Goal: Book appointment/travel/reservation

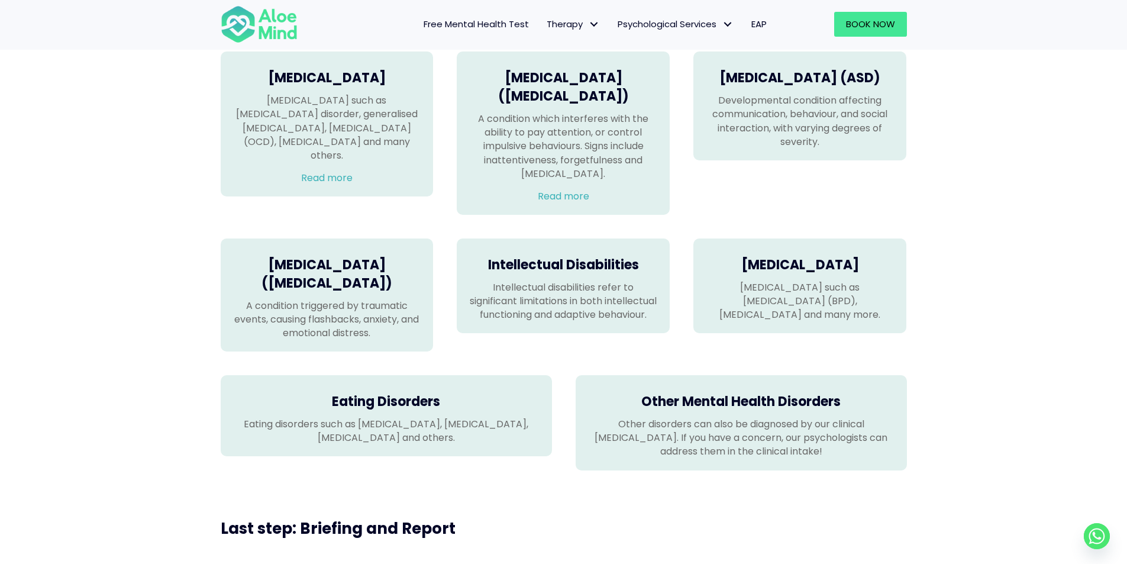
scroll to position [473, 0]
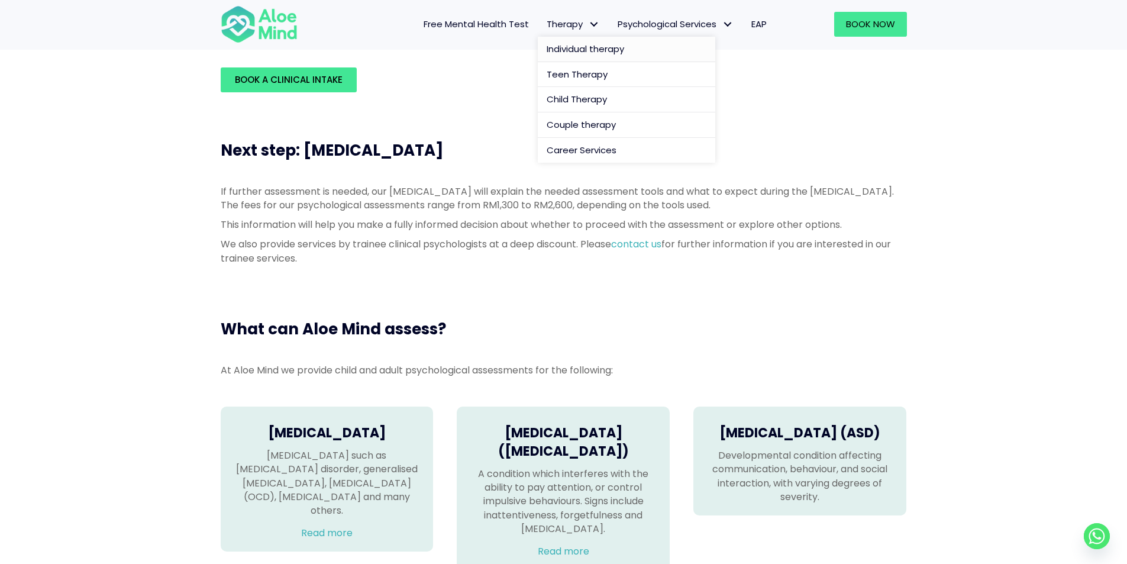
click at [566, 46] on span "Individual therapy" at bounding box center [586, 49] width 78 height 12
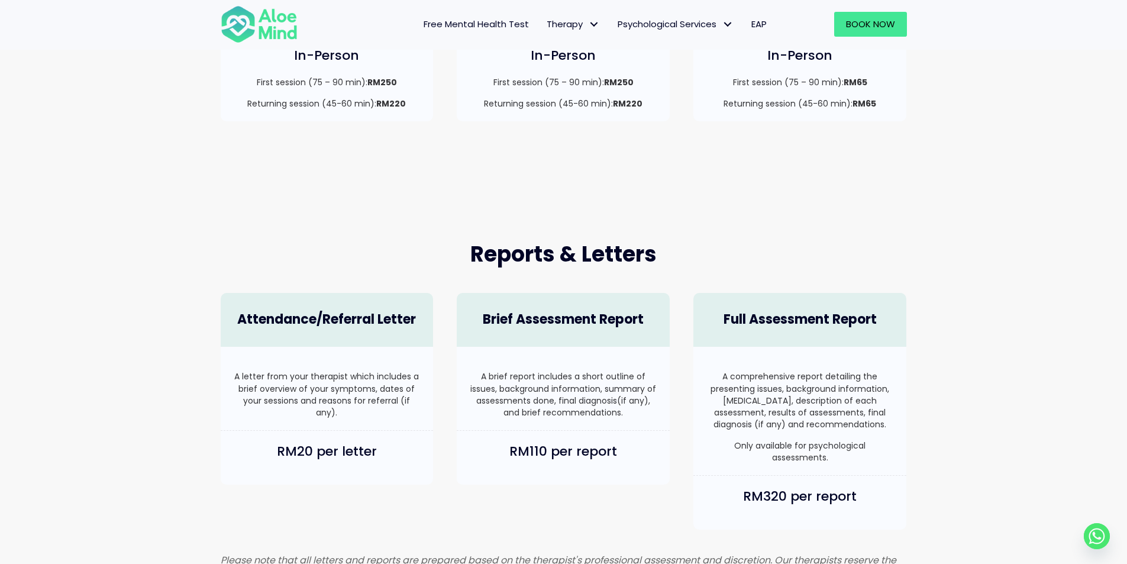
scroll to position [414, 0]
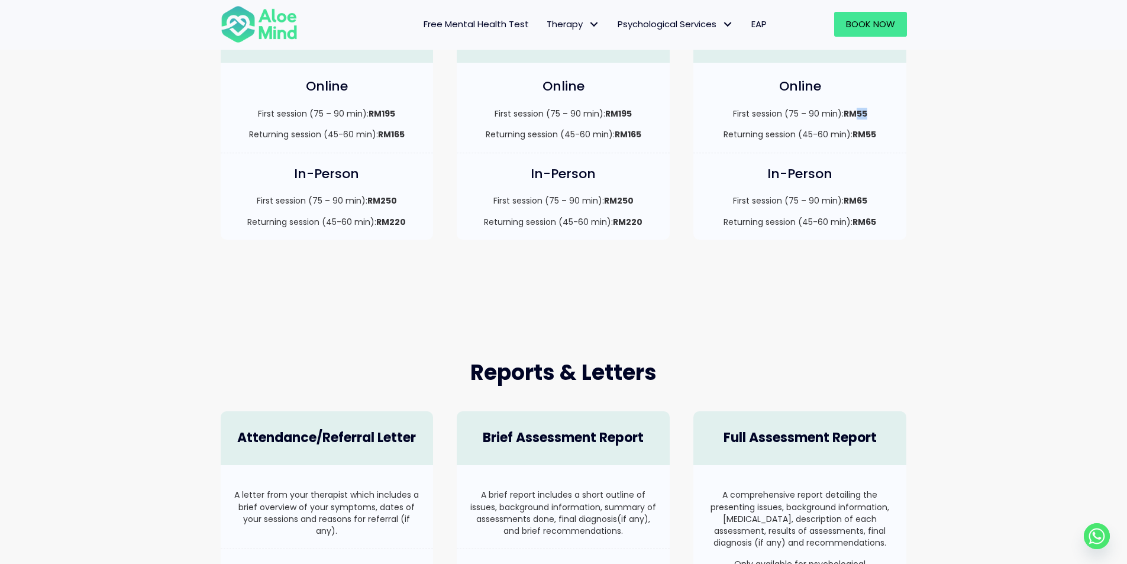
drag, startPoint x: 854, startPoint y: 115, endPoint x: 871, endPoint y: 114, distance: 17.2
click at [871, 114] on p "First session (75 – 90 min): RM55" at bounding box center [799, 114] width 189 height 12
click at [988, 141] on div "Services & Fees Clinical [MEDICAL_DATA] Online First session (75 – 90 min): RM1…" at bounding box center [563, 97] width 1127 height 402
drag, startPoint x: 852, startPoint y: 114, endPoint x: 875, endPoint y: 114, distance: 23.1
click at [875, 114] on p "First session (75 – 90 min): RM55" at bounding box center [799, 114] width 189 height 12
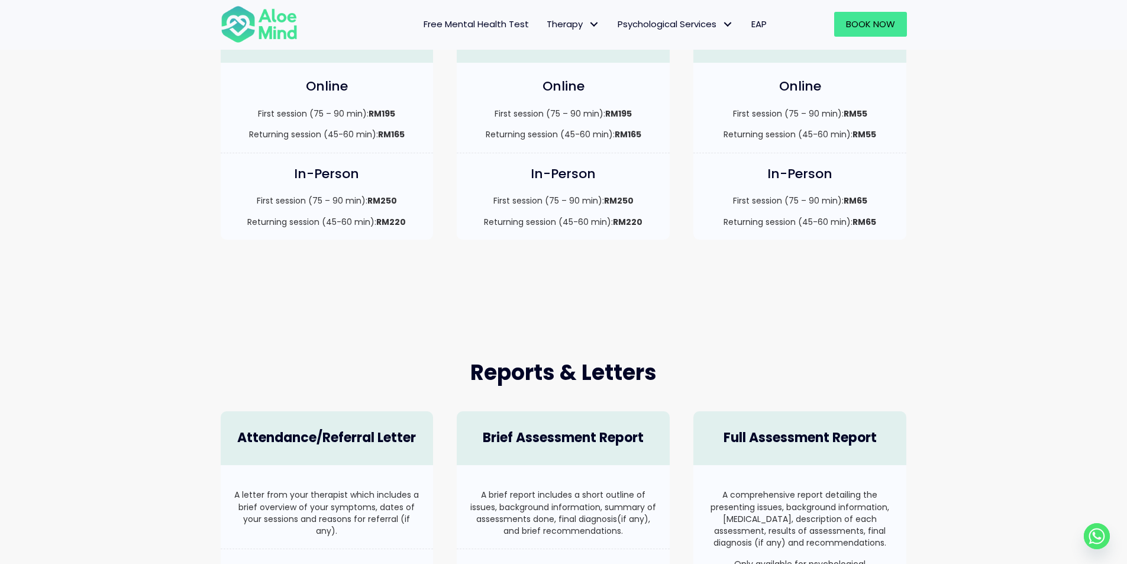
click at [765, 282] on div "Services & Fees Clinical [MEDICAL_DATA] Online First session (75 – 90 min): RM1…" at bounding box center [563, 97] width 1127 height 402
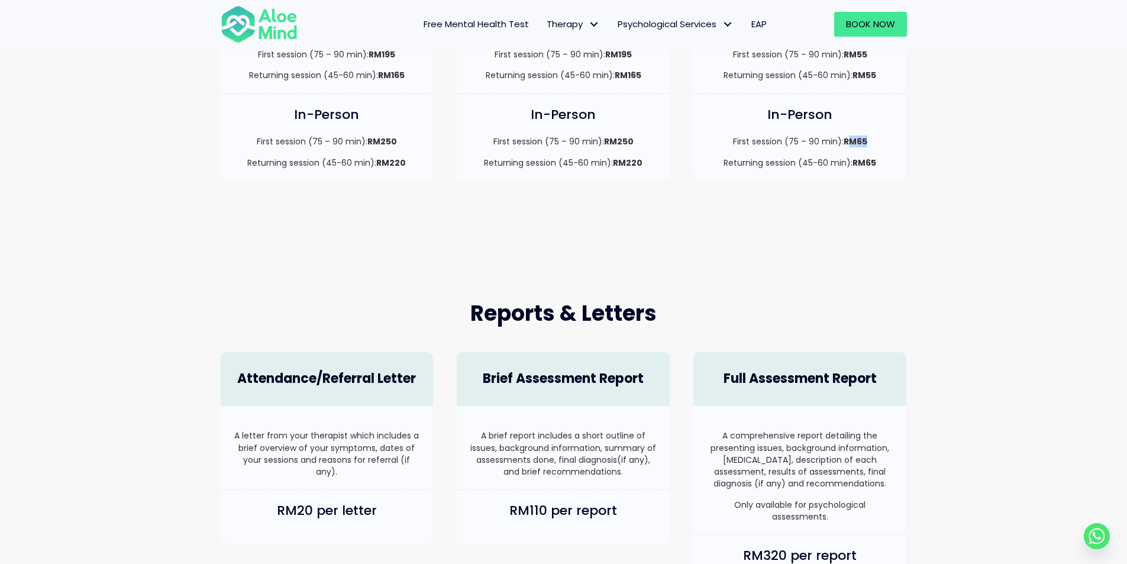
drag, startPoint x: 847, startPoint y: 141, endPoint x: 873, endPoint y: 145, distance: 25.7
click at [872, 144] on p "First session (75 – 90 min): RM65" at bounding box center [799, 142] width 189 height 12
click at [872, 142] on p "First session (75 – 90 min): RM65" at bounding box center [799, 142] width 189 height 12
drag, startPoint x: 870, startPoint y: 141, endPoint x: 850, endPoint y: 141, distance: 20.1
click at [850, 141] on p "First session (75 – 90 min): RM65" at bounding box center [799, 142] width 189 height 12
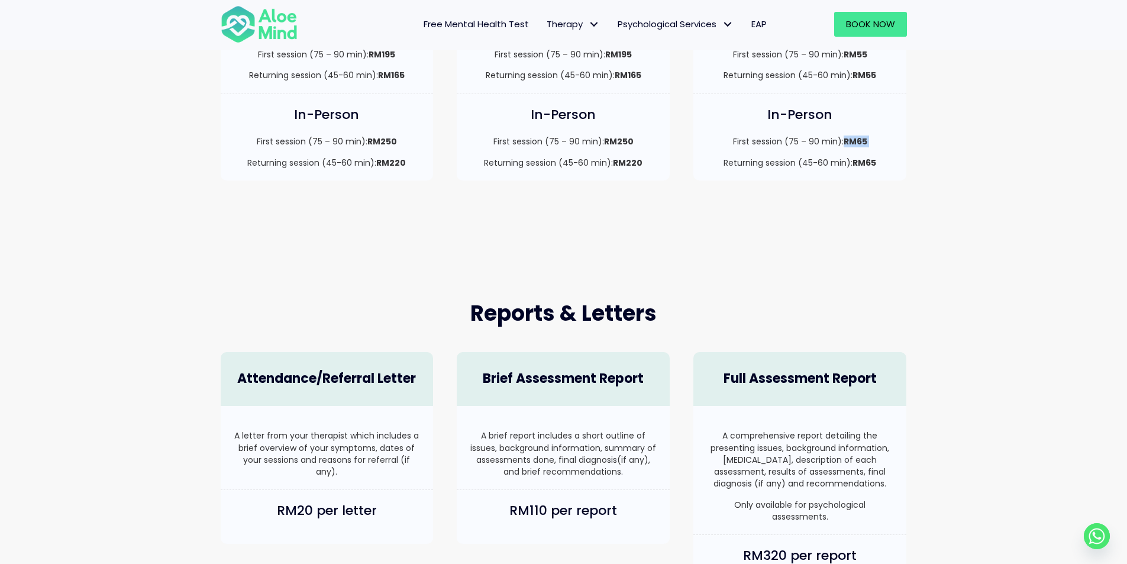
click at [985, 143] on div "Services & Fees Clinical [MEDICAL_DATA] Online First session (75 – 90 min): RM1…" at bounding box center [563, 38] width 1127 height 402
drag, startPoint x: 860, startPoint y: 76, endPoint x: 879, endPoint y: 76, distance: 19.5
click at [879, 76] on p "Returning session (45-60 min): RM55" at bounding box center [799, 75] width 189 height 12
click at [940, 150] on div "Services & Fees Clinical [MEDICAL_DATA] Online First session (75 – 90 min): RM1…" at bounding box center [563, 38] width 1127 height 402
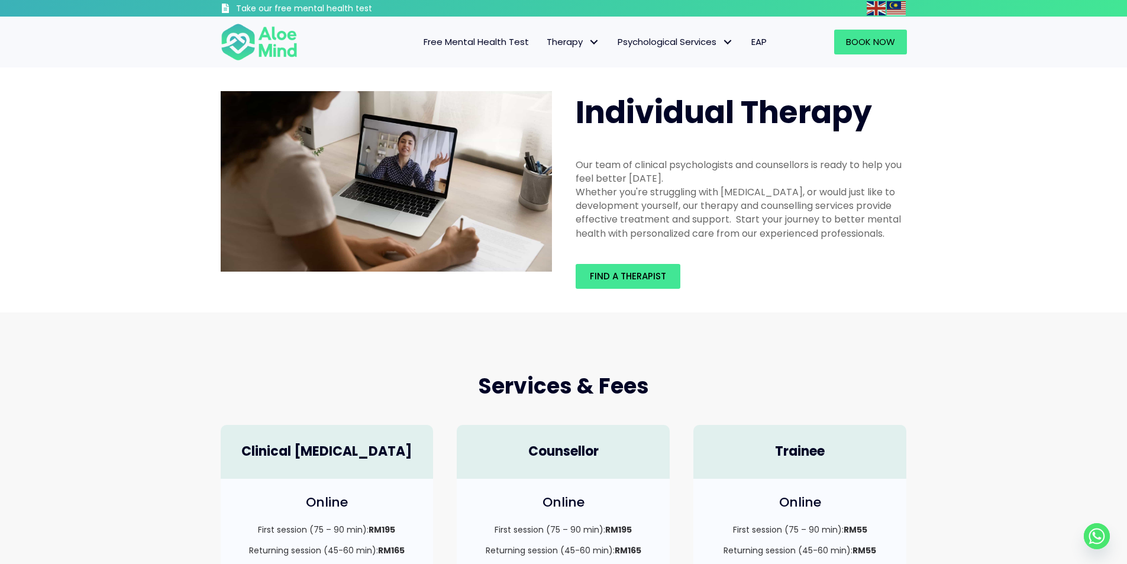
scroll to position [296, 0]
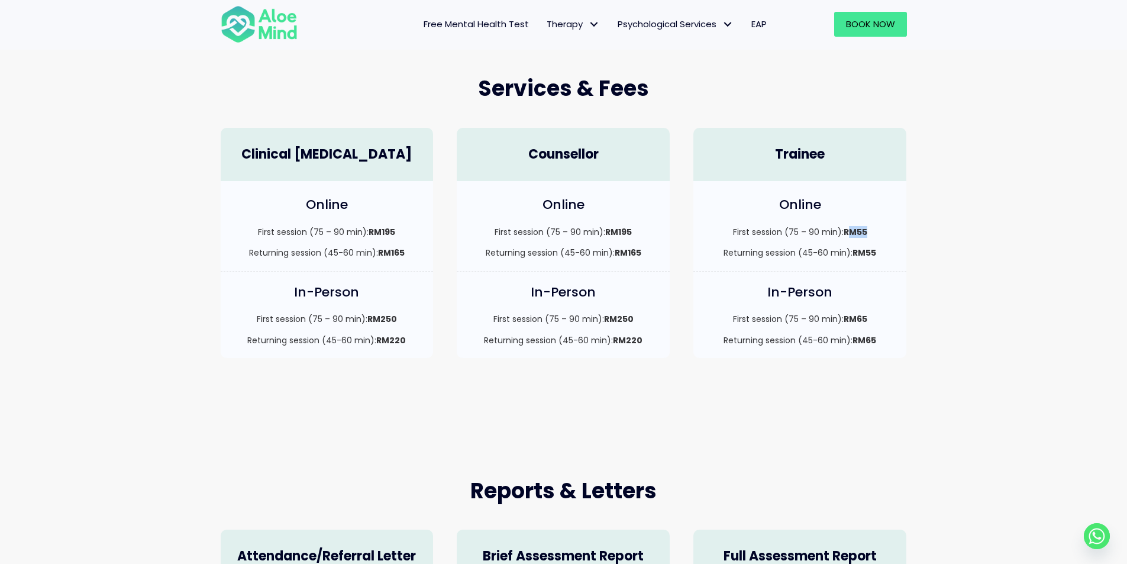
drag, startPoint x: 847, startPoint y: 227, endPoint x: 891, endPoint y: 228, distance: 43.2
click at [891, 228] on p "First session (75 – 90 min): RM55" at bounding box center [799, 232] width 189 height 12
click at [873, 248] on strong "RM55" at bounding box center [865, 253] width 24 height 12
drag, startPoint x: 804, startPoint y: 252, endPoint x: 834, endPoint y: 253, distance: 30.2
click at [834, 253] on p "Returning session (45-60 min): RM55" at bounding box center [799, 253] width 189 height 12
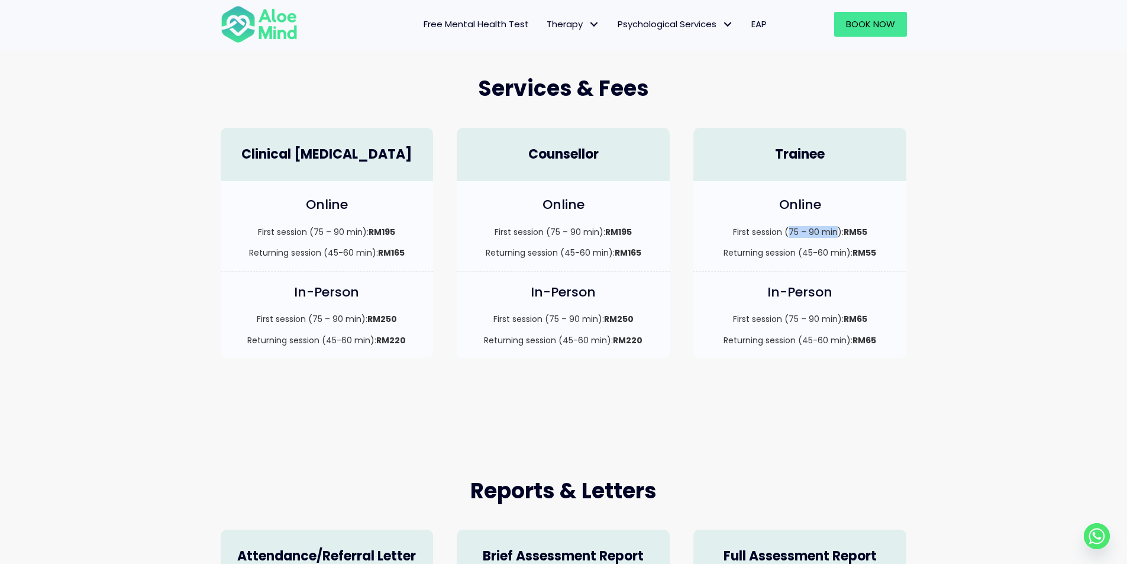
drag, startPoint x: 788, startPoint y: 231, endPoint x: 839, endPoint y: 233, distance: 51.0
click at [839, 233] on p "First session (75 – 90 min): RM55" at bounding box center [799, 232] width 189 height 12
click at [962, 241] on div "Services & Fees Clinical [MEDICAL_DATA] Online First session (75 – 90 min): RM1…" at bounding box center [563, 216] width 1127 height 402
click at [878, 30] on span "Book Now" at bounding box center [870, 24] width 49 height 12
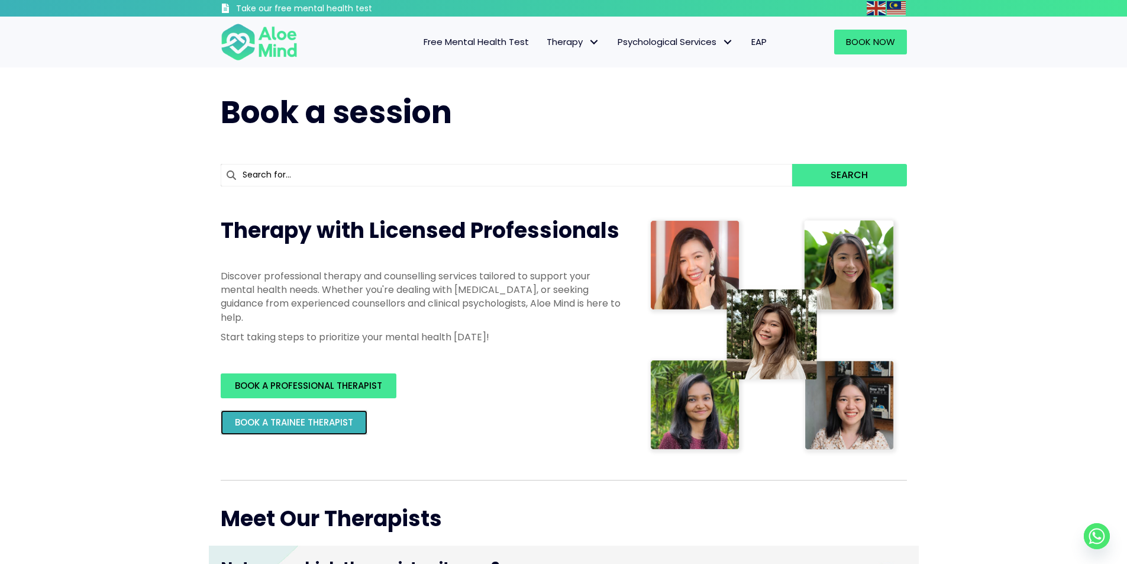
click at [323, 434] on link "BOOK A TRAINEE THERAPIST" at bounding box center [294, 422] width 147 height 25
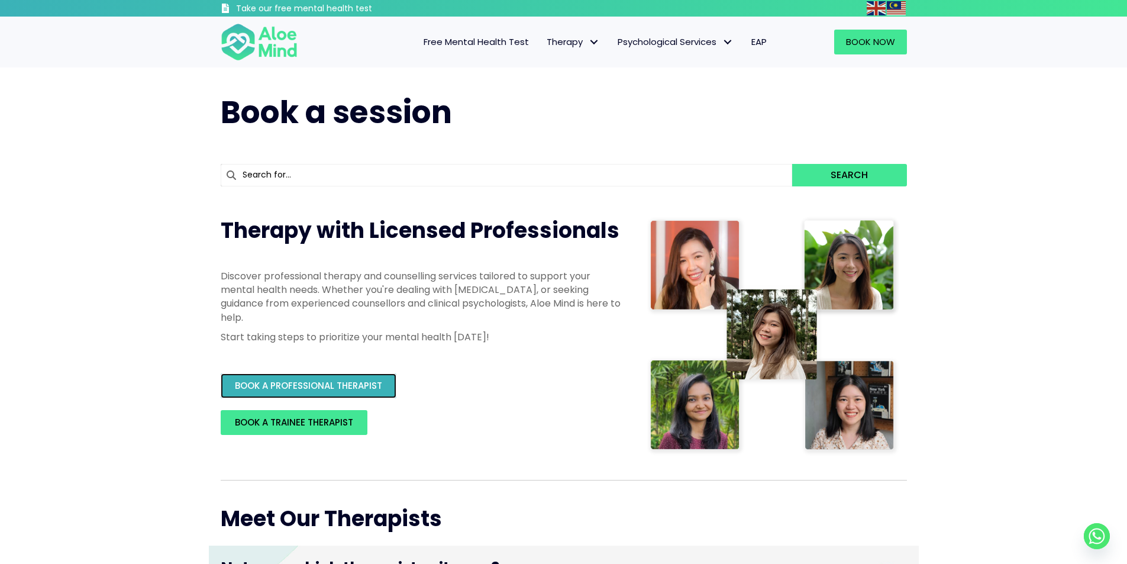
click at [369, 388] on span "BOOK A PROFESSIONAL THERAPIST" at bounding box center [308, 385] width 147 height 12
